Goal: Information Seeking & Learning: Learn about a topic

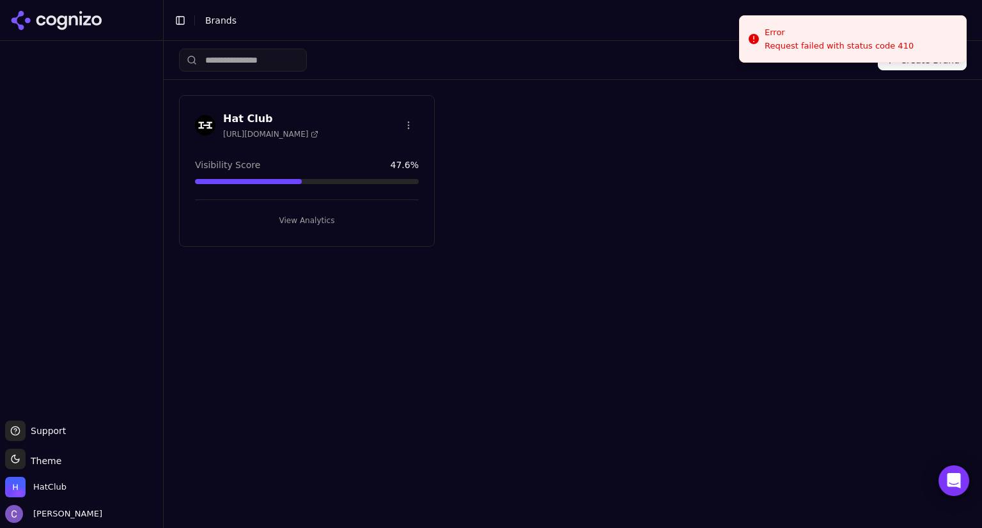
click at [304, 222] on button "View Analytics" at bounding box center [307, 220] width 224 height 20
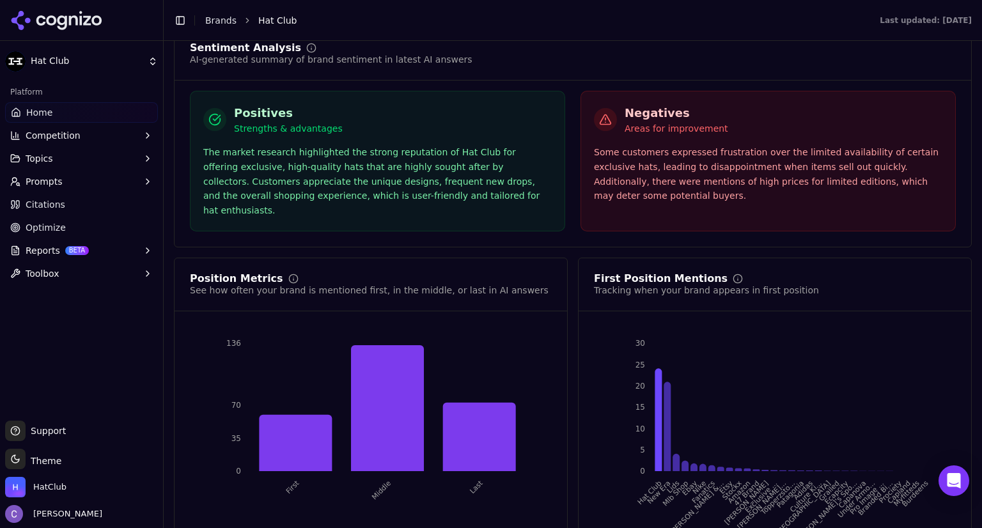
scroll to position [2378, 0]
click at [921, 274] on div "First Position Mentions Tracking when your brand appears in first position" at bounding box center [775, 285] width 362 height 23
click at [720, 284] on div "Tracking when your brand appears in first position" at bounding box center [706, 290] width 225 height 13
click at [614, 274] on div "First Position Mentions" at bounding box center [661, 279] width 134 height 10
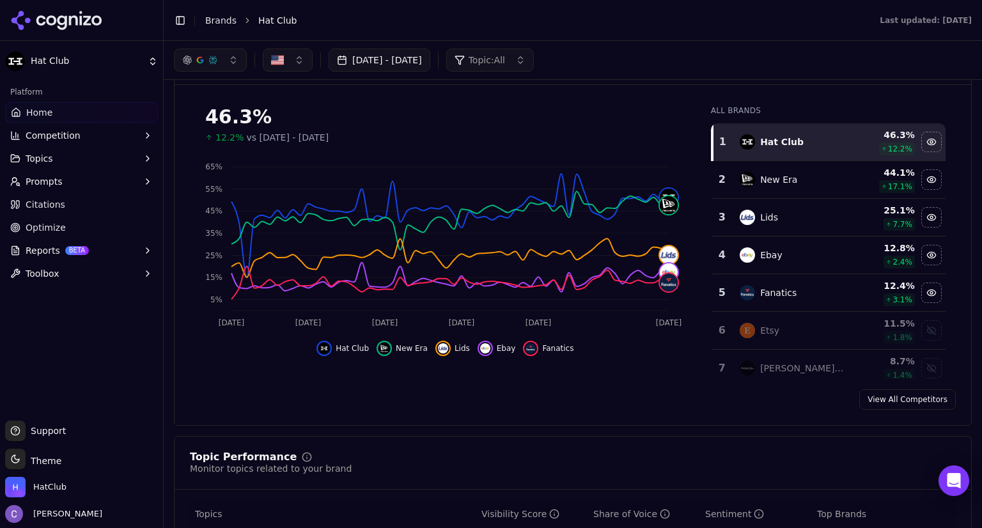
scroll to position [0, 0]
